Goal: Task Accomplishment & Management: Complete application form

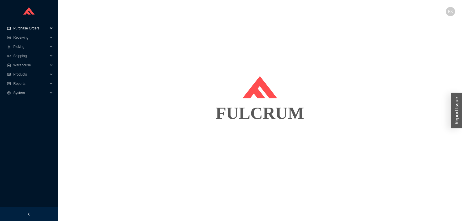
click at [36, 30] on span "Purchase Orders" at bounding box center [30, 28] width 35 height 9
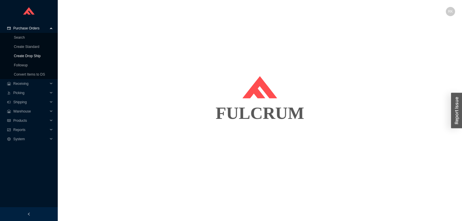
click at [34, 58] on link "Create Drop Ship" at bounding box center [27, 56] width 27 height 4
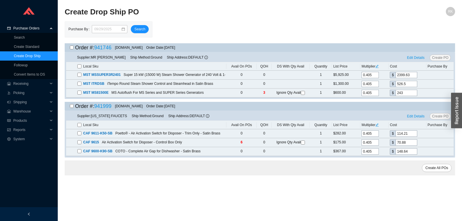
click at [73, 49] on input "checkbox" at bounding box center [72, 48] width 4 height 4
checkbox input "true"
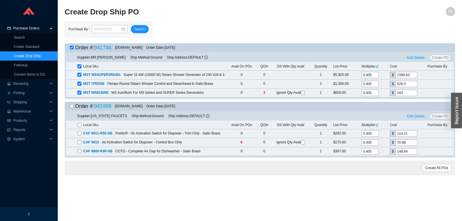
checkbox input "true"
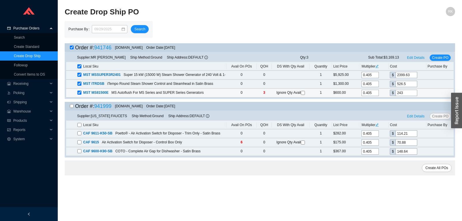
click at [303, 94] on input "checkbox" at bounding box center [303, 93] width 4 height 4
checkbox input "true"
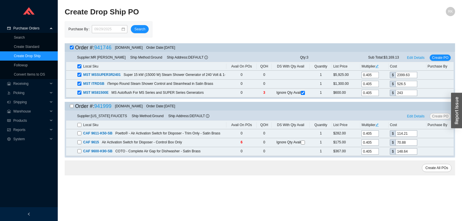
click at [73, 106] on input "checkbox" at bounding box center [72, 106] width 4 height 4
checkbox input "true"
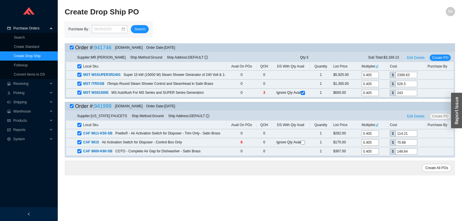
checkbox input "true"
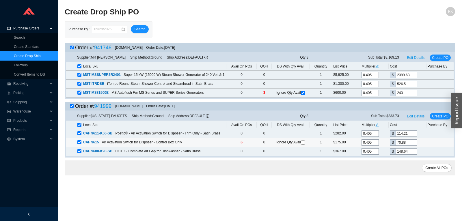
click at [303, 142] on input "checkbox" at bounding box center [303, 143] width 4 height 4
checkbox input "true"
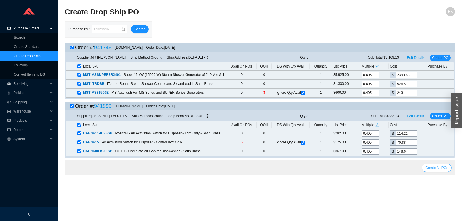
click at [434, 169] on span "Create All POs" at bounding box center [437, 168] width 23 height 6
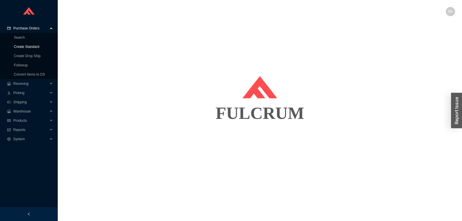
click at [33, 47] on link "Create Standard" at bounding box center [26, 47] width 25 height 4
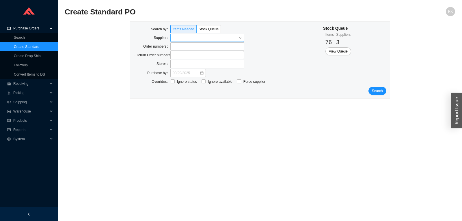
click at [185, 39] on input "search" at bounding box center [206, 38] width 66 height 8
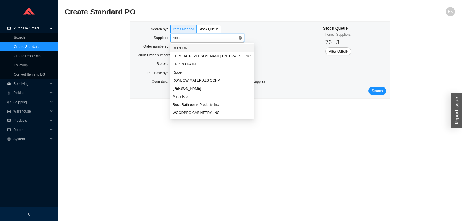
type input "robern"
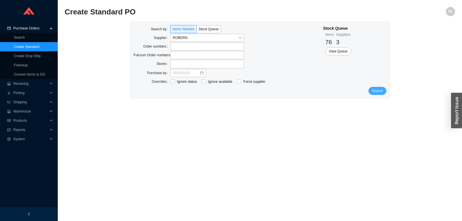
click at [380, 91] on span "Search" at bounding box center [377, 91] width 11 height 6
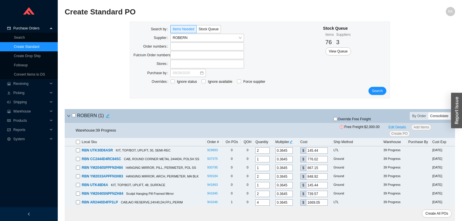
click at [444, 116] on div "Consolidate" at bounding box center [440, 116] width 22 height 7
click at [429, 113] on input "Consolidate" at bounding box center [429, 113] width 0 height 0
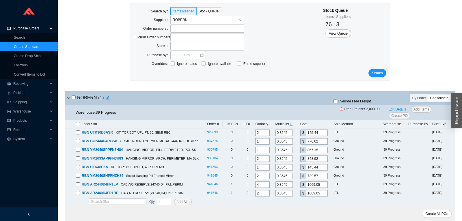
click at [73, 98] on input "checkbox" at bounding box center [74, 98] width 4 height 4
checkbox input "true"
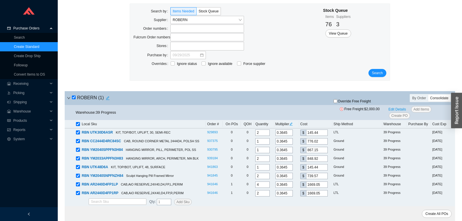
checkbox input "true"
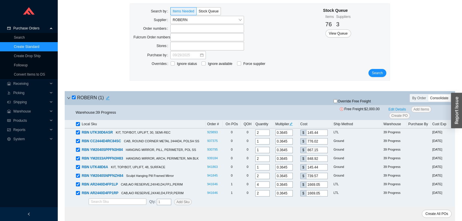
checkbox input "true"
click at [391, 110] on span "Edit Details" at bounding box center [398, 110] width 18 height 6
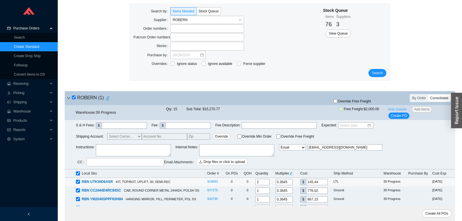
scroll to position [66, 0]
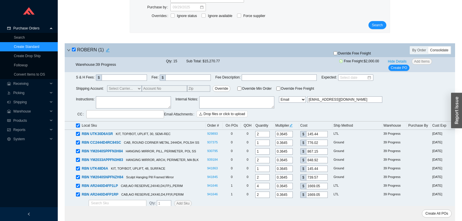
click at [124, 103] on textarea at bounding box center [133, 103] width 75 height 12
type textarea "c"
type textarea "C47"
drag, startPoint x: 322, startPoint y: 142, endPoint x: 273, endPoint y: 135, distance: 49.1
click at [306, 140] on input "776.02" at bounding box center [317, 143] width 22 height 6
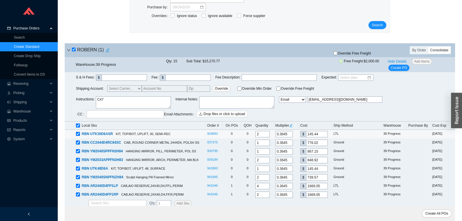
type input "0.0028"
type input "6"
type input "0.0305"
type input "65"
type input "0.3095"
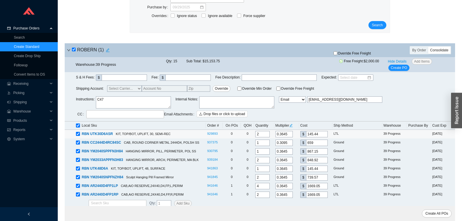
type input "659."
type input "0.3098"
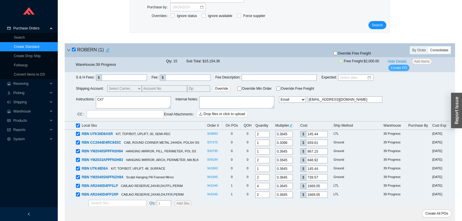
type input "659.61"
click at [400, 67] on span "Create PO" at bounding box center [399, 68] width 16 height 6
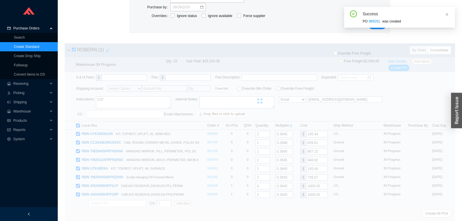
scroll to position [37, 0]
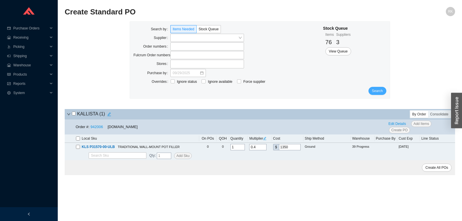
click at [374, 92] on span "Search" at bounding box center [377, 91] width 11 height 6
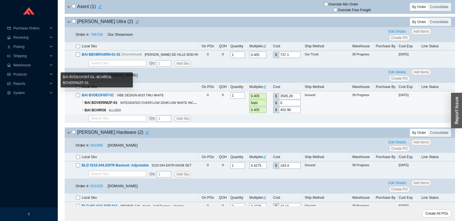
scroll to position [212, 0]
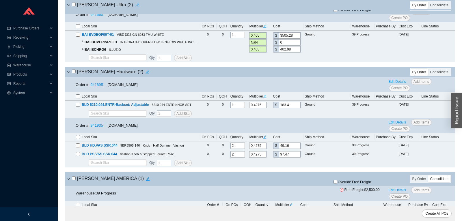
click at [74, 71] on input "checkbox" at bounding box center [74, 72] width 4 height 4
checkbox input "true"
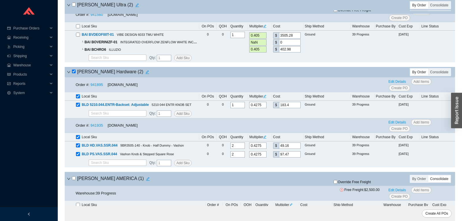
checkbox input "true"
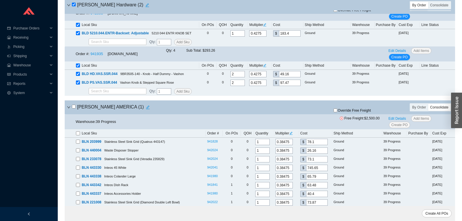
scroll to position [334, 0]
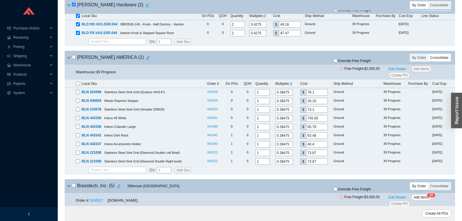
click at [72, 58] on div "BLANCO AMERICA ( 1 )" at bounding box center [195, 58] width 257 height 8
click at [74, 58] on input "checkbox" at bounding box center [74, 57] width 4 height 4
checkbox input "true"
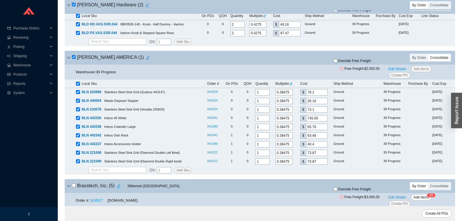
checkbox input "true"
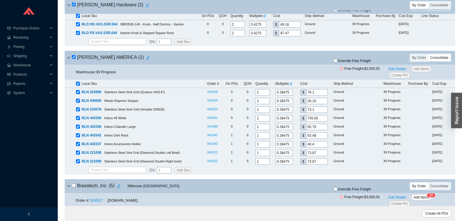
checkbox input "true"
click at [74, 58] on input "checkbox" at bounding box center [74, 57] width 4 height 4
checkbox input "false"
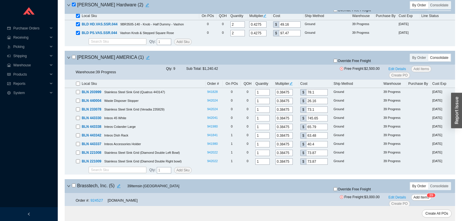
checkbox input "false"
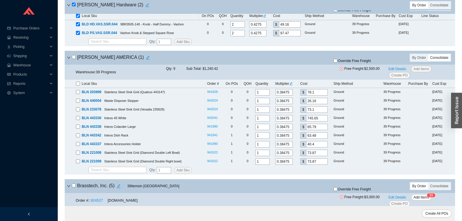
checkbox input "false"
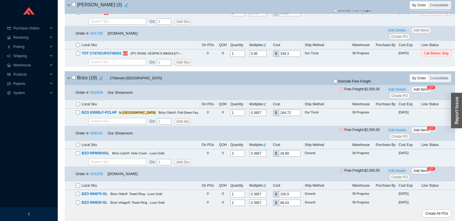
scroll to position [1001, 0]
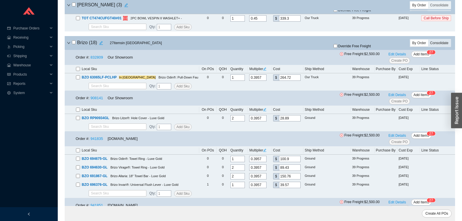
click at [438, 46] on div "Consolidate" at bounding box center [440, 43] width 22 height 7
click at [429, 40] on input "Consolidate" at bounding box center [429, 40] width 0 height 0
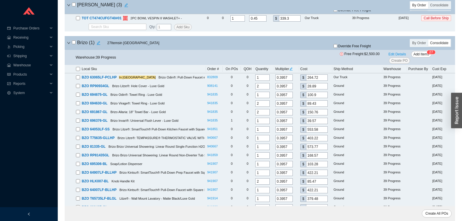
click at [74, 43] on input "checkbox" at bounding box center [74, 42] width 4 height 4
checkbox input "true"
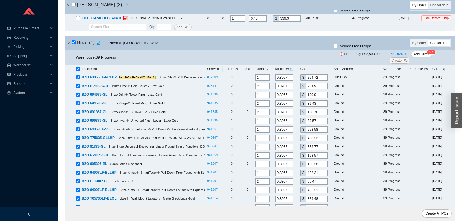
checkbox input "true"
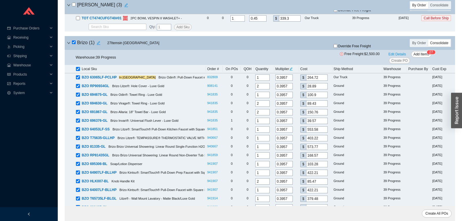
checkbox input "true"
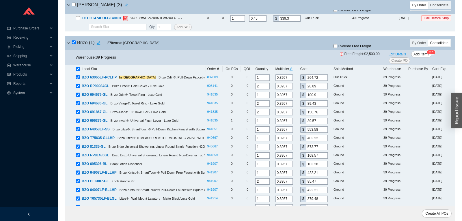
checkbox input "true"
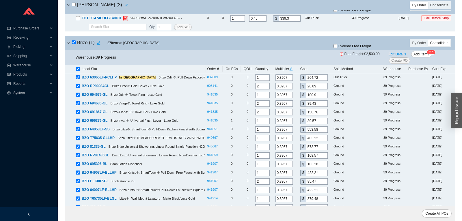
checkbox input "true"
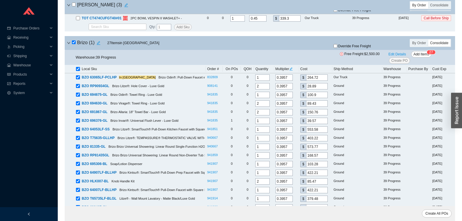
checkbox input "true"
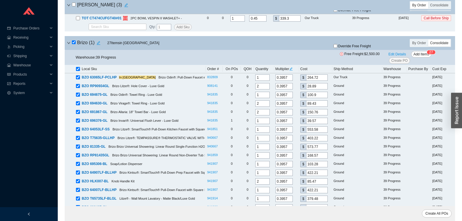
checkbox input "true"
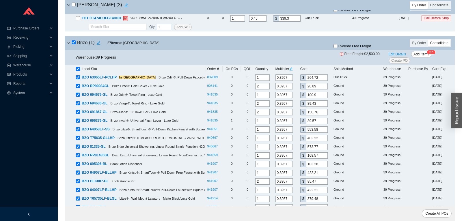
checkbox input "true"
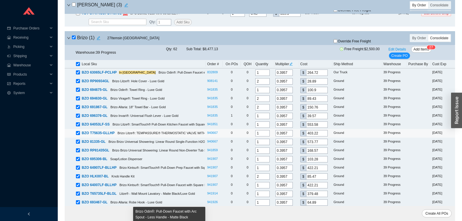
scroll to position [971, 0]
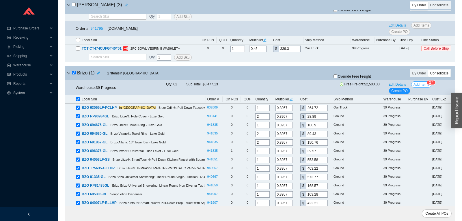
click at [417, 88] on span "Add Items" at bounding box center [422, 85] width 16 height 6
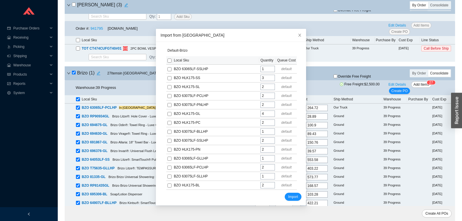
click at [170, 61] on input "checkbox" at bounding box center [170, 61] width 4 height 4
checkbox input "true"
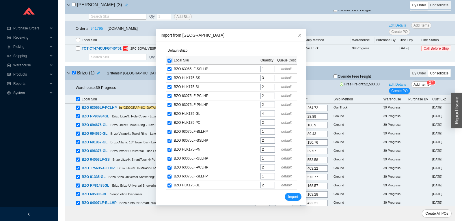
checkbox input "true"
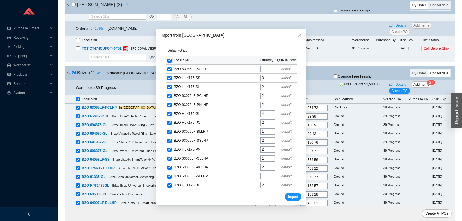
checkbox input "true"
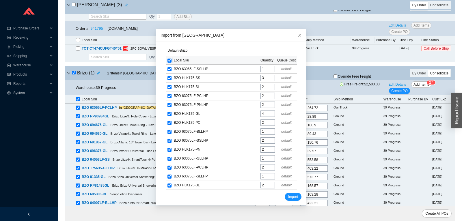
checkbox input "true"
click at [293, 194] on span "Import" at bounding box center [293, 197] width 10 height 6
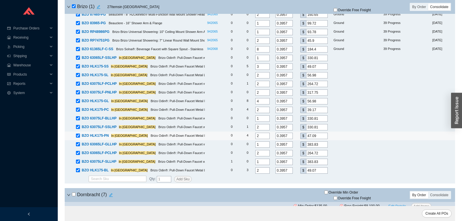
scroll to position [1446, 0]
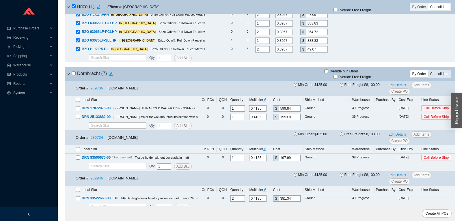
click at [435, 77] on div "Consolidate" at bounding box center [440, 74] width 22 height 7
click at [429, 71] on input "Consolidate" at bounding box center [429, 71] width 0 height 0
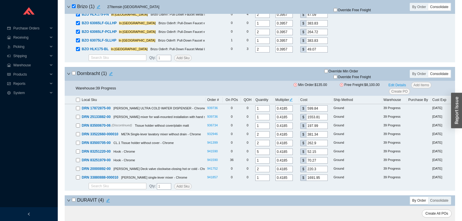
click at [71, 75] on div "Dornbracht ( 1 )" at bounding box center [195, 74] width 257 height 8
click at [75, 73] on input "checkbox" at bounding box center [74, 73] width 4 height 4
checkbox input "true"
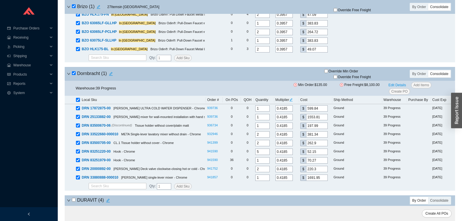
checkbox input "true"
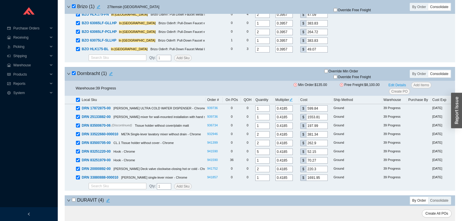
checkbox input "true"
click at [74, 74] on input "checkbox" at bounding box center [74, 73] width 4 height 4
checkbox input "false"
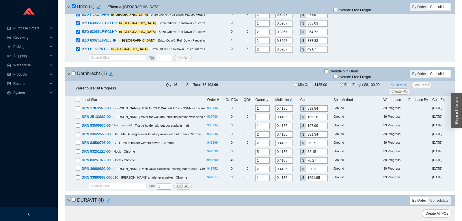
checkbox input "false"
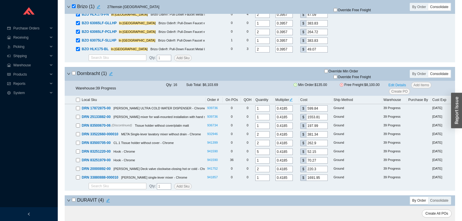
checkbox input "false"
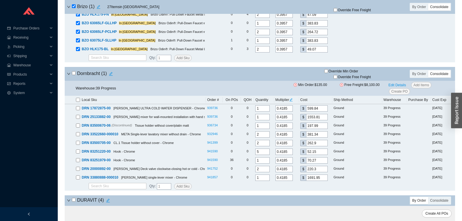
scroll to position [1597, 0]
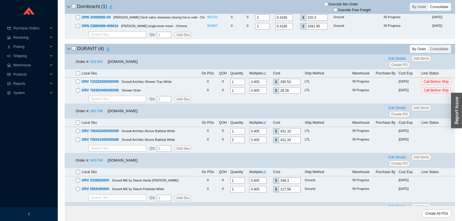
click at [75, 50] on input "checkbox" at bounding box center [74, 49] width 4 height 4
checkbox input "true"
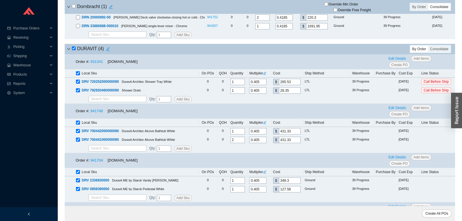
checkbox input "true"
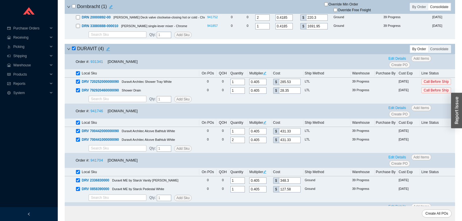
checkbox input "true"
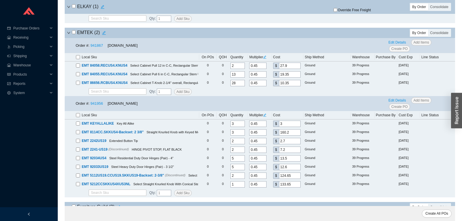
scroll to position [1901, 0]
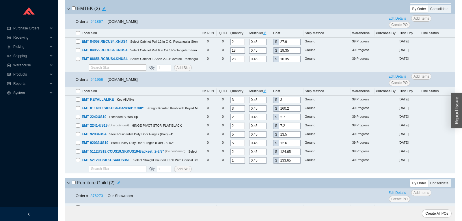
click at [77, 92] on input "checkbox" at bounding box center [78, 91] width 4 height 4
checkbox input "true"
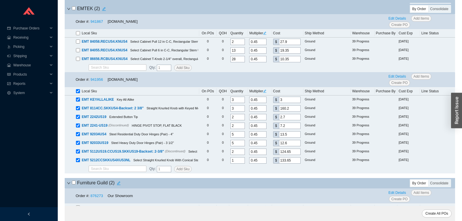
checkbox input "true"
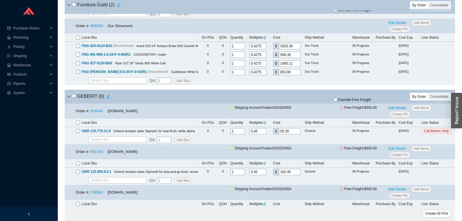
scroll to position [2113, 0]
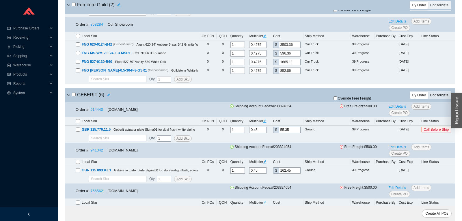
click at [443, 98] on div "Consolidate" at bounding box center [440, 95] width 22 height 7
click at [429, 92] on input "Consolidate" at bounding box center [429, 92] width 0 height 0
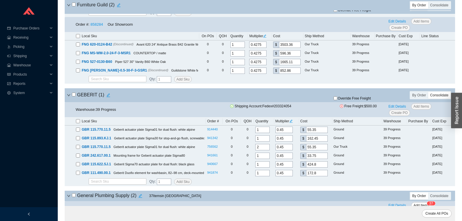
click at [73, 97] on input "checkbox" at bounding box center [74, 95] width 4 height 4
checkbox input "true"
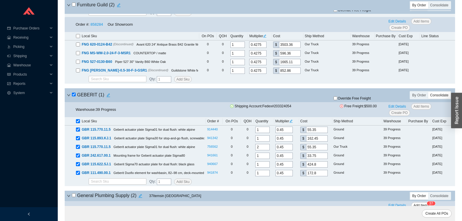
checkbox input "true"
click at [73, 97] on input "checkbox" at bounding box center [74, 95] width 4 height 4
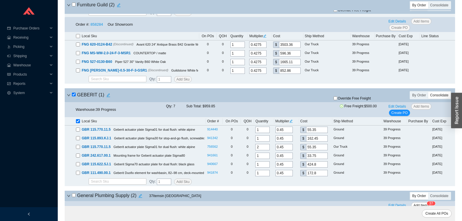
checkbox input "false"
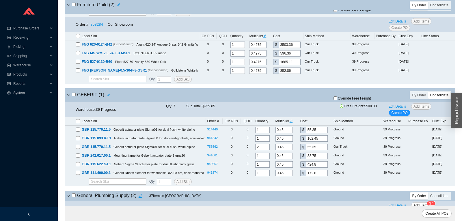
checkbox input "false"
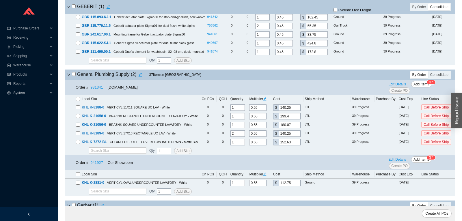
click at [74, 76] on input "checkbox" at bounding box center [74, 74] width 4 height 4
checkbox input "true"
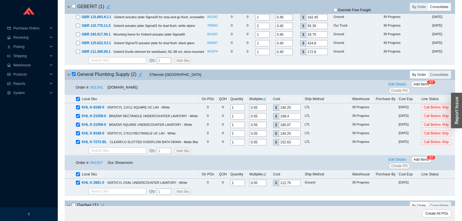
checkbox input "true"
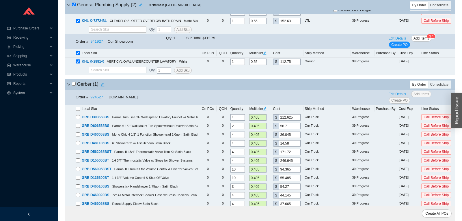
scroll to position [2417, 0]
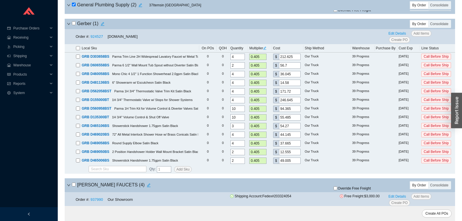
click at [73, 25] on input "checkbox" at bounding box center [74, 23] width 4 height 4
checkbox input "true"
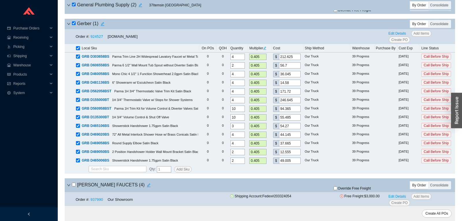
checkbox input "true"
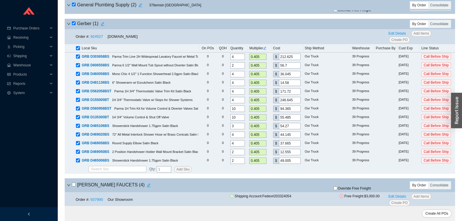
checkbox input "true"
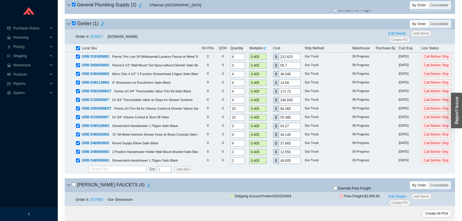
checkbox input "true"
click at [93, 38] on link "924527" at bounding box center [96, 36] width 12 height 4
click at [75, 25] on input "checkbox" at bounding box center [74, 23] width 4 height 4
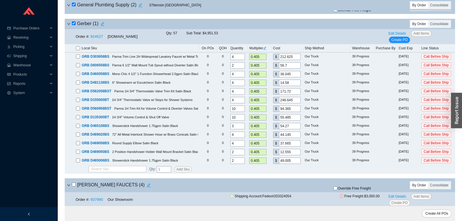
checkbox input "false"
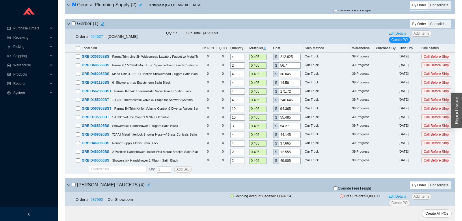
checkbox input "false"
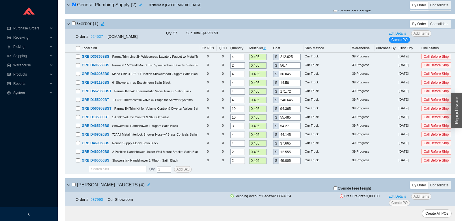
checkbox input "false"
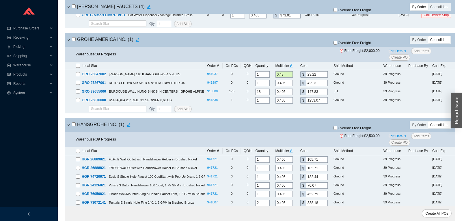
scroll to position [2993, 0]
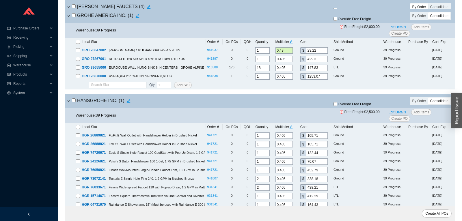
click at [75, 17] on input "checkbox" at bounding box center [74, 15] width 4 height 4
checkbox input "true"
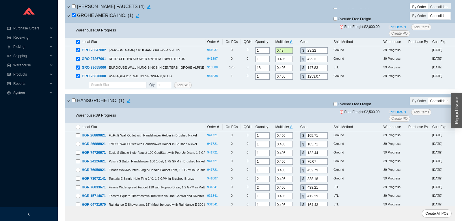
checkbox input "true"
click at [75, 17] on input "checkbox" at bounding box center [74, 15] width 4 height 4
checkbox input "false"
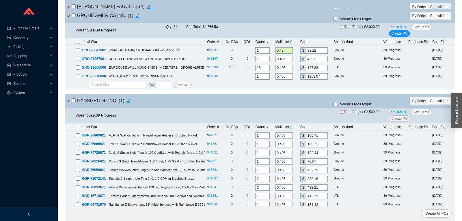
checkbox input "false"
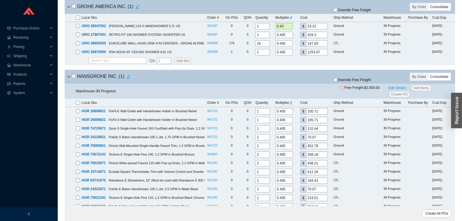
scroll to position [3054, 0]
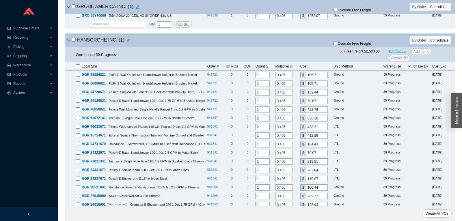
click at [73, 42] on input "checkbox" at bounding box center [74, 40] width 4 height 4
checkbox input "true"
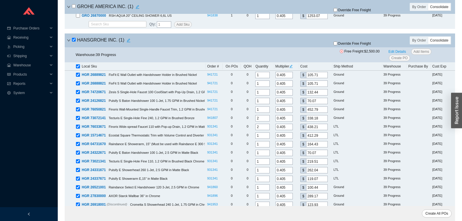
checkbox input "true"
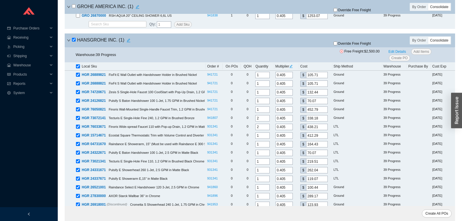
checkbox input "true"
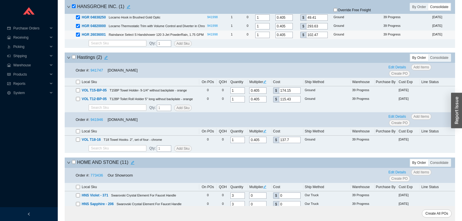
scroll to position [3448, 0]
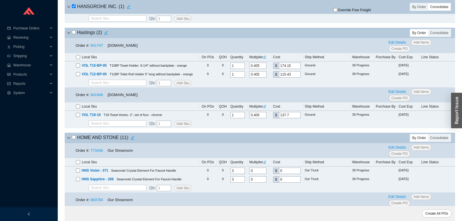
click at [74, 34] on input "checkbox" at bounding box center [74, 32] width 4 height 4
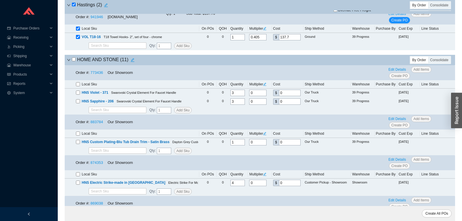
scroll to position [3539, 0]
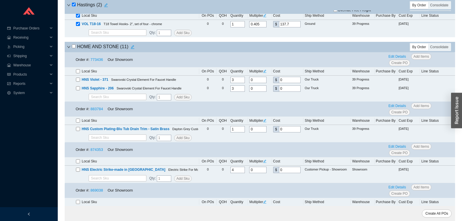
click at [68, 49] on icon "down" at bounding box center [68, 46] width 3 height 3
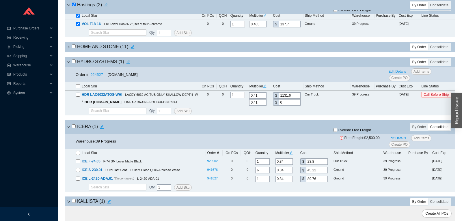
click at [72, 63] on input "checkbox" at bounding box center [74, 62] width 4 height 4
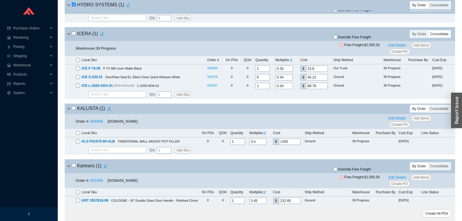
scroll to position [3661, 0]
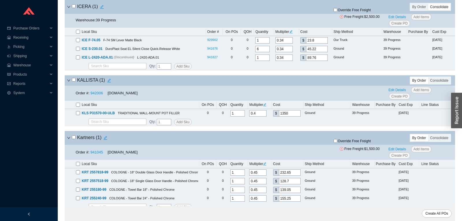
click at [72, 84] on div "KALLISTA ( 1 )" at bounding box center [195, 81] width 257 height 8
click at [75, 82] on input "checkbox" at bounding box center [74, 80] width 4 height 4
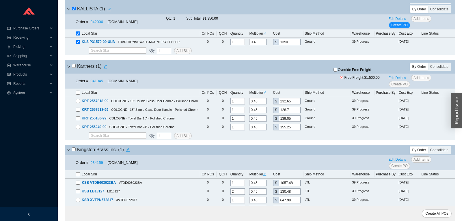
scroll to position [3752, 0]
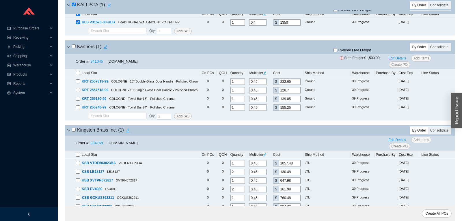
click at [74, 48] on input "checkbox" at bounding box center [74, 47] width 4 height 4
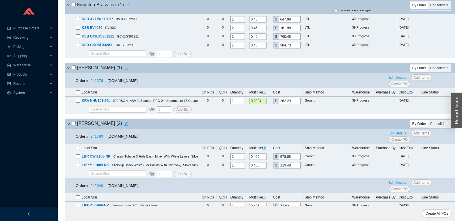
scroll to position [3964, 0]
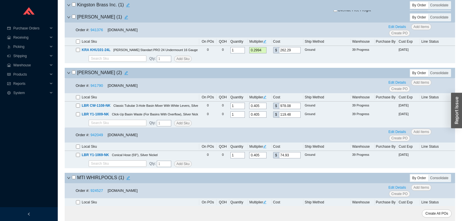
click at [73, 74] on input "checkbox" at bounding box center [74, 73] width 4 height 4
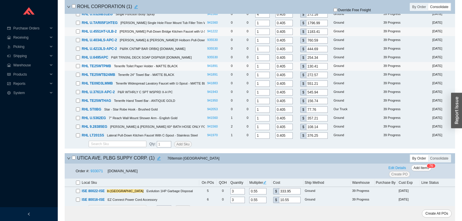
scroll to position [4986, 0]
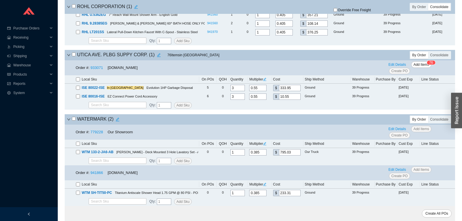
click at [71, 55] on div "UTICA AVE. PLBG SUPPY CORP. ( 1 ) 76 Item s in Queue" at bounding box center [195, 55] width 257 height 8
click at [72, 54] on div "UTICA AVE. PLBG SUPPY CORP. ( 1 ) 76 Item s in Queue" at bounding box center [195, 55] width 257 height 8
click at [73, 55] on input "checkbox" at bounding box center [74, 55] width 4 height 4
click at [73, 119] on input "checkbox" at bounding box center [74, 119] width 4 height 4
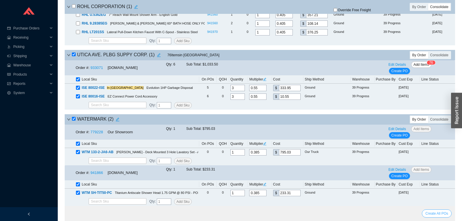
click at [439, 211] on button "Create All POs" at bounding box center [437, 214] width 30 height 8
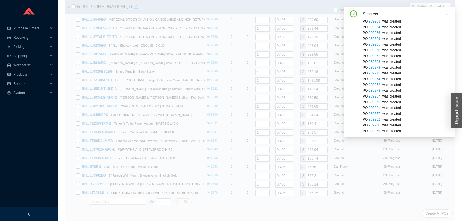
scroll to position [3438, 0]
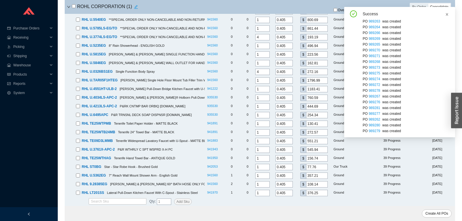
click at [447, 13] on span at bounding box center [447, 14] width 3 height 4
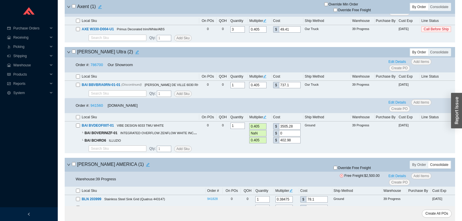
scroll to position [0, 0]
